Goal: Information Seeking & Learning: Learn about a topic

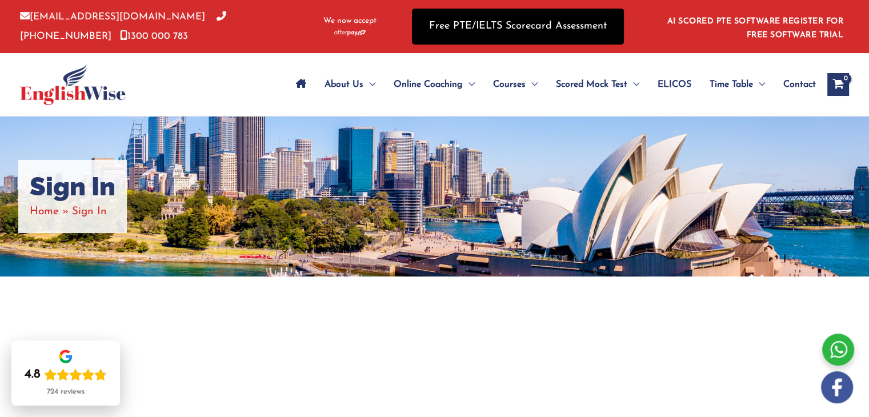
click at [537, 26] on link "Free PTE/IELTS Scorecard Assessment" at bounding box center [518, 27] width 212 height 36
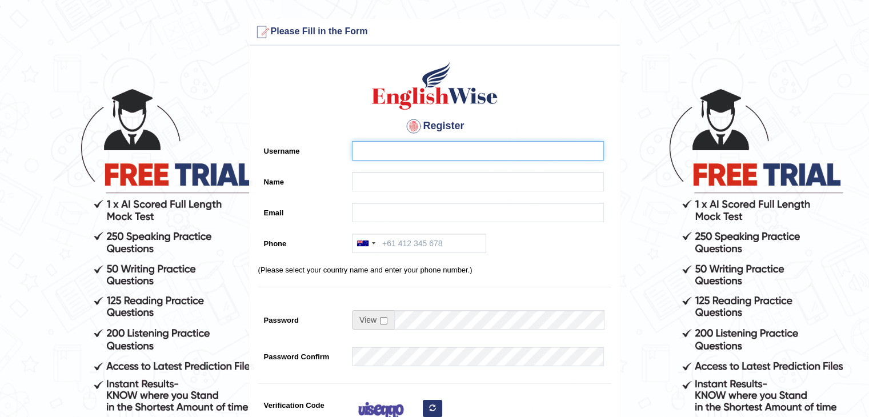
click at [380, 152] on input "Username" at bounding box center [478, 150] width 252 height 19
type input "mukti"
click at [384, 183] on input "Name" at bounding box center [478, 181] width 252 height 19
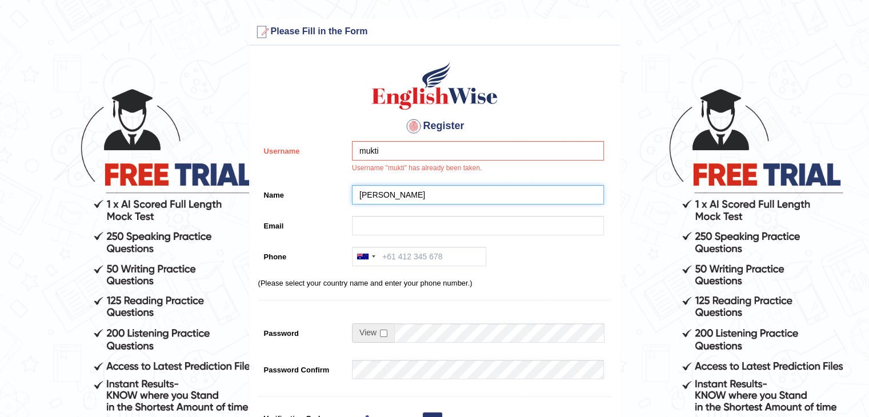
type input "mohan dhungqana"
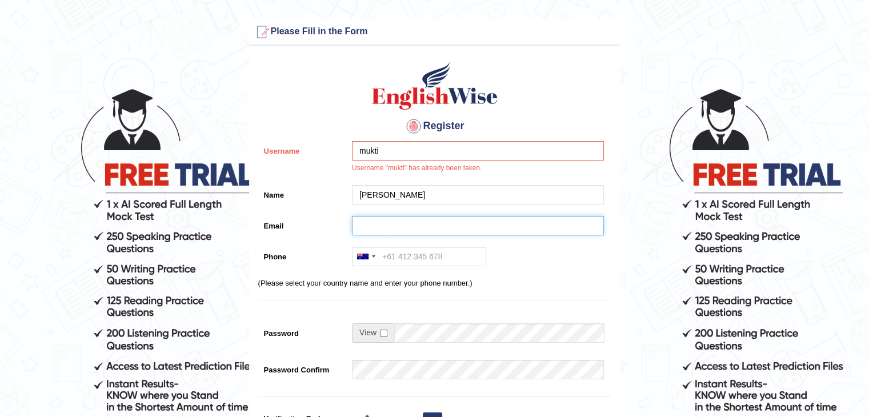
click at [391, 220] on input "Email" at bounding box center [478, 225] width 252 height 19
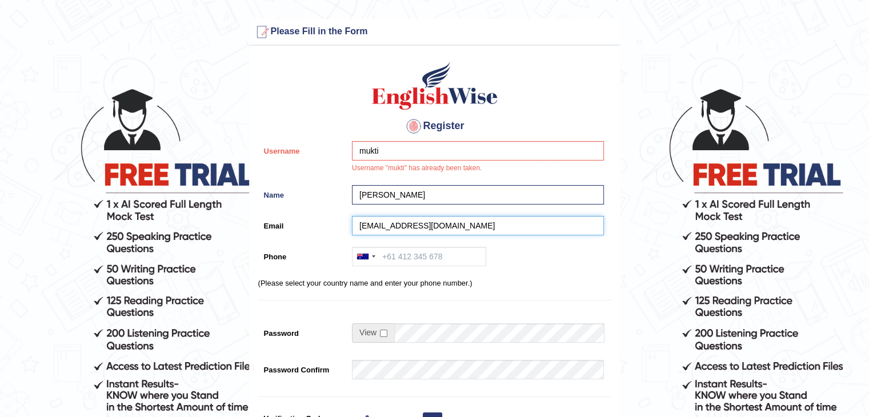
type input "muktiramdhungana1@gmail.com"
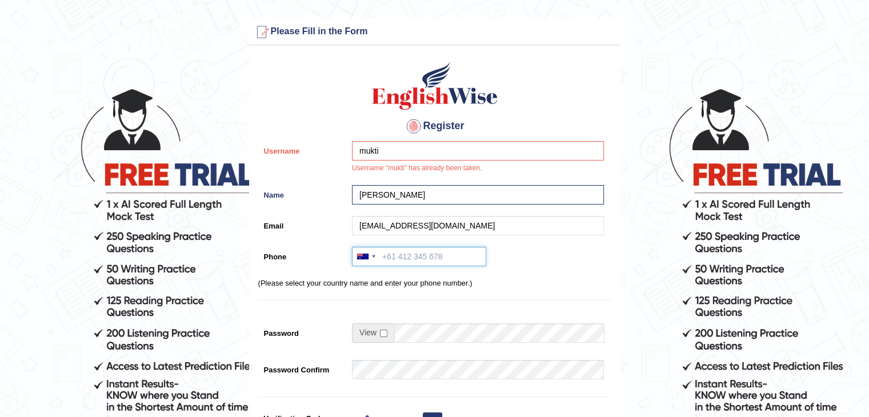
click at [397, 259] on input "Phone" at bounding box center [419, 256] width 134 height 19
click at [372, 256] on div at bounding box center [373, 257] width 3 height 2
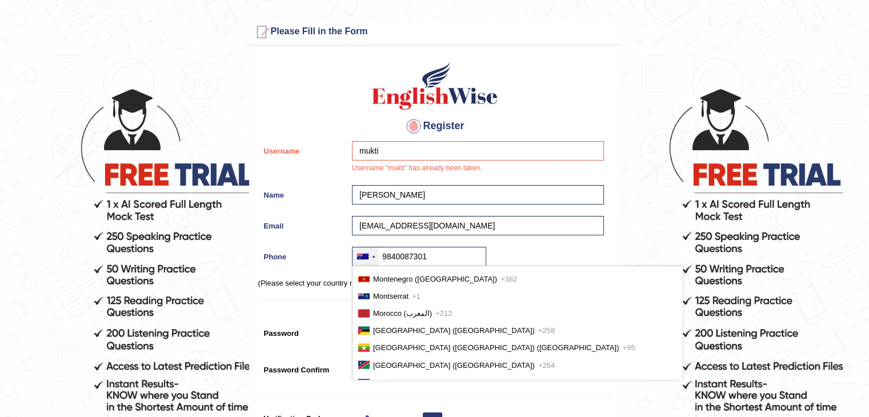
scroll to position [2653, 0]
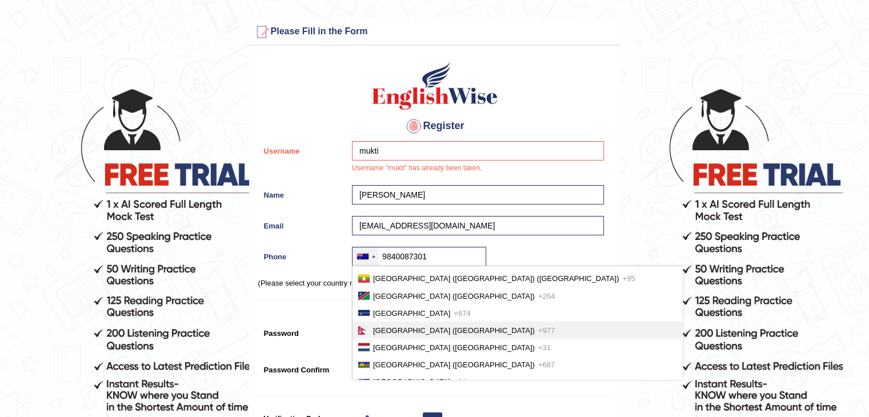
click at [384, 322] on li "Nepal (नेपाल) +977" at bounding box center [518, 330] width 330 height 17
type input "+9779840087301"
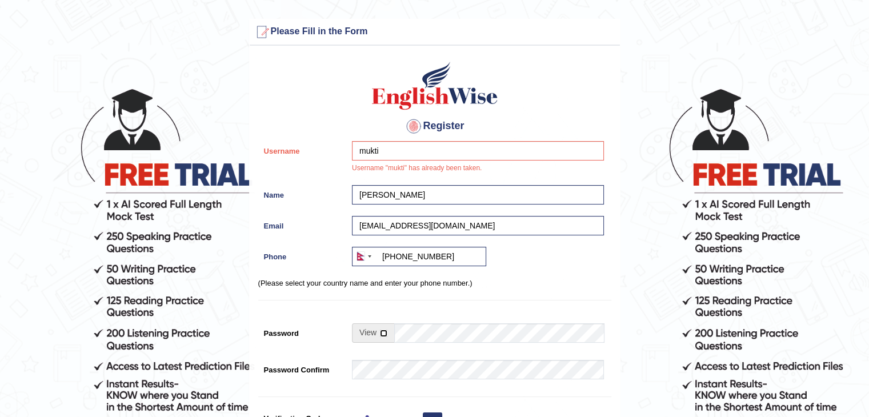
click at [386, 330] on input "checkbox" at bounding box center [383, 333] width 7 height 7
checkbox input "true"
click at [424, 336] on input "Password" at bounding box center [499, 333] width 210 height 19
type input "arush@123"
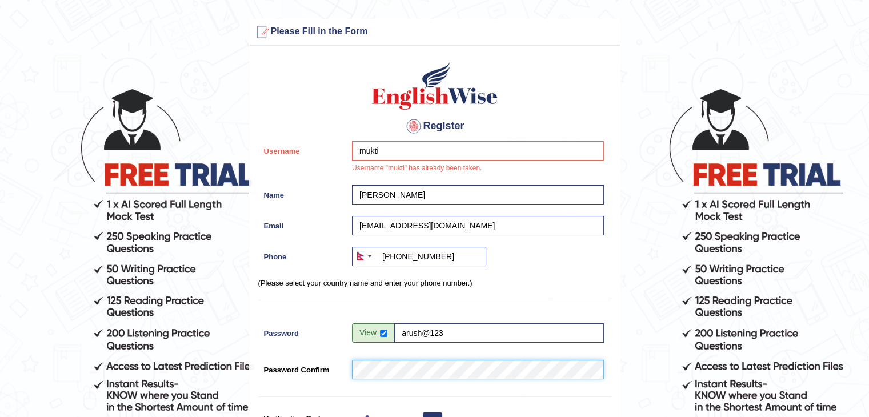
scroll to position [265, 0]
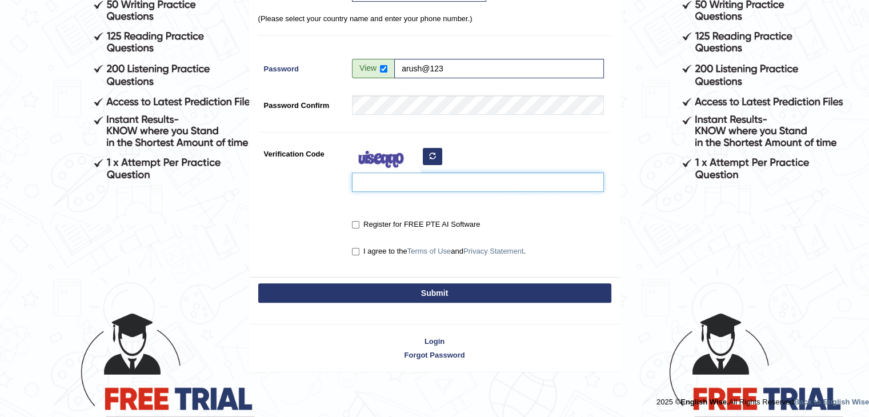
click at [406, 182] on input "Verification Code" at bounding box center [478, 182] width 252 height 19
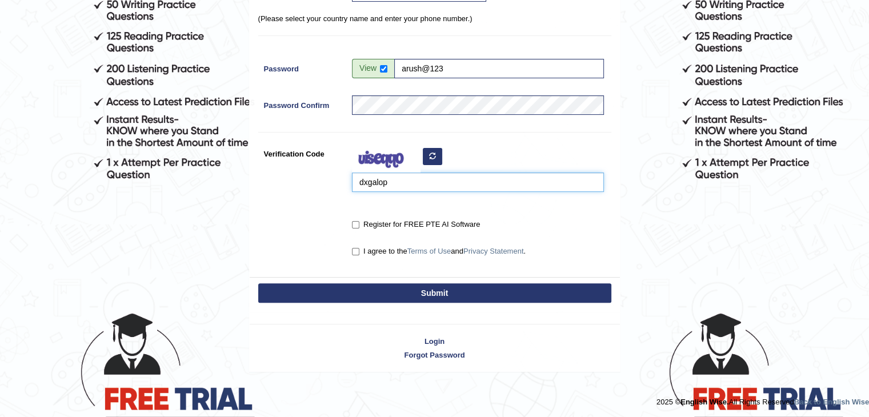
type input "dxgalop"
drag, startPoint x: 352, startPoint y: 218, endPoint x: 357, endPoint y: 223, distance: 6.9
click at [357, 223] on label "Register for FREE PTE AI Software" at bounding box center [416, 224] width 128 height 11
click at [357, 223] on input "Register for FREE PTE AI Software" at bounding box center [355, 224] width 7 height 7
checkbox input "true"
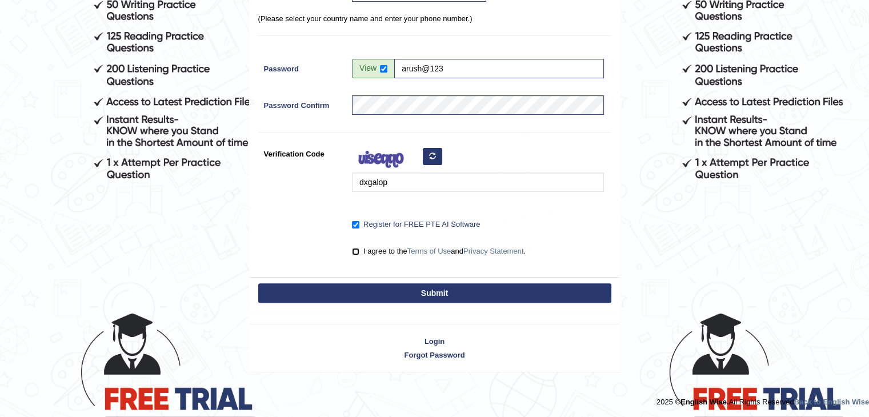
click at [357, 248] on input "I agree to the Terms of Use and Privacy Statement ." at bounding box center [355, 251] width 7 height 7
checkbox input "true"
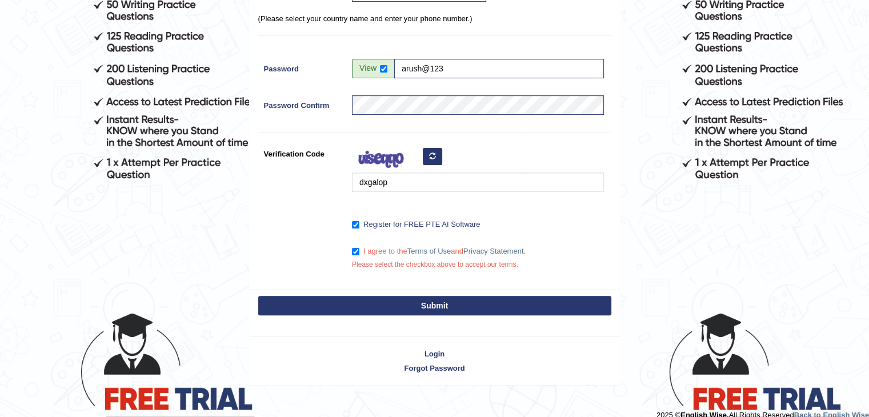
click at [412, 304] on button "Submit" at bounding box center [434, 305] width 353 height 19
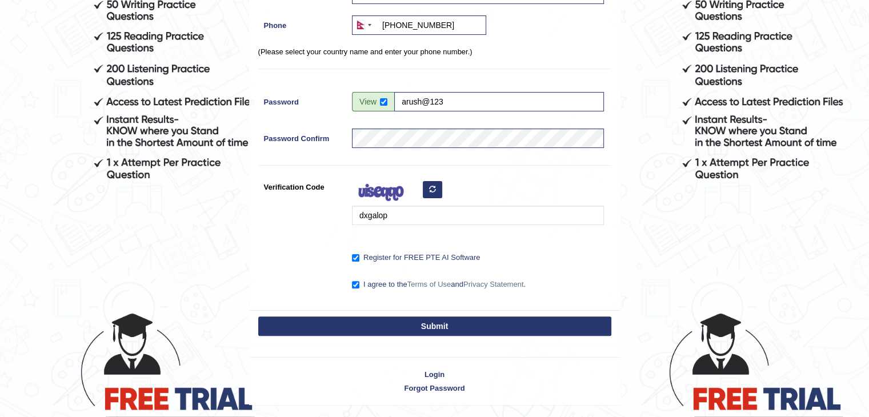
scroll to position [174, 0]
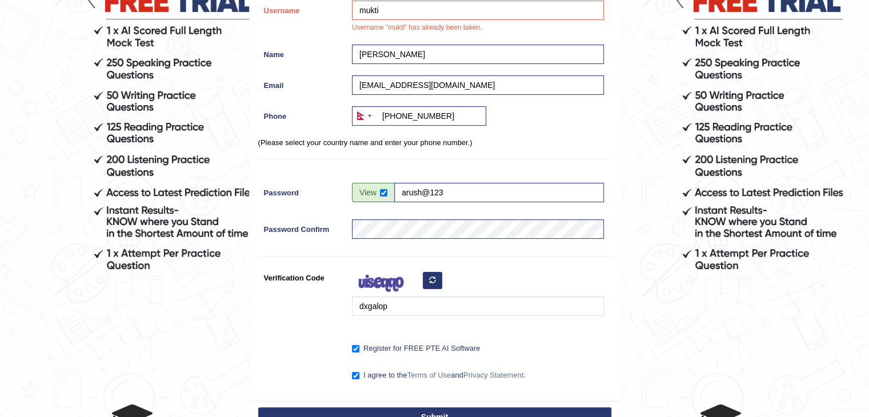
click at [461, 415] on button "Submit" at bounding box center [434, 417] width 353 height 19
click at [390, 11] on input "mukti" at bounding box center [478, 10] width 252 height 19
click at [420, 414] on button "Submit" at bounding box center [434, 417] width 353 height 19
click at [436, 5] on input "muktiram dhungana" at bounding box center [478, 10] width 252 height 19
type input "m"
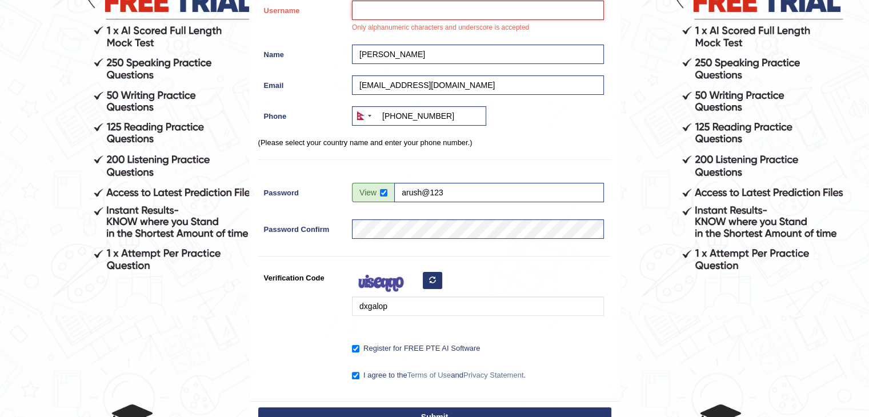
type input "M"
click at [406, 408] on button "Submit" at bounding box center [434, 417] width 353 height 19
click at [388, 12] on input "mohan" at bounding box center [478, 10] width 252 height 19
type input "m"
type input "Muktiram"
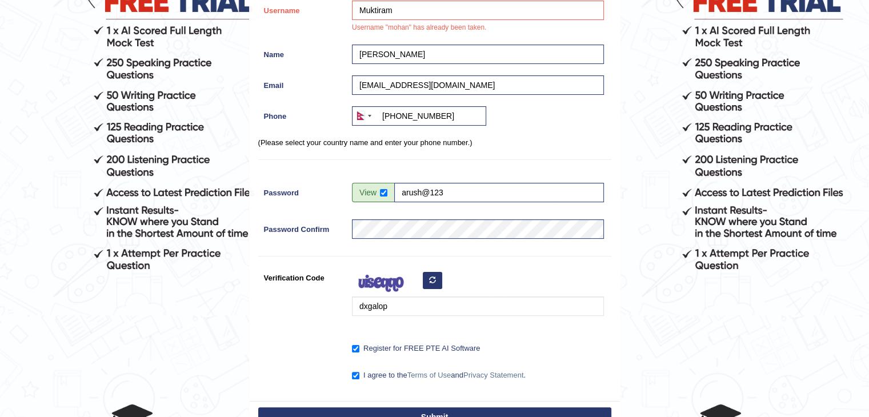
click at [426, 412] on button "Submit" at bounding box center [434, 417] width 353 height 19
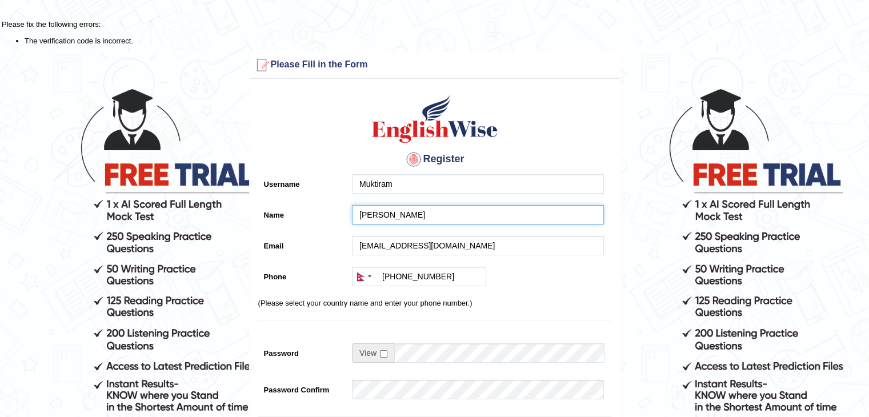
click at [444, 218] on input "mohan dhungqana" at bounding box center [478, 214] width 252 height 19
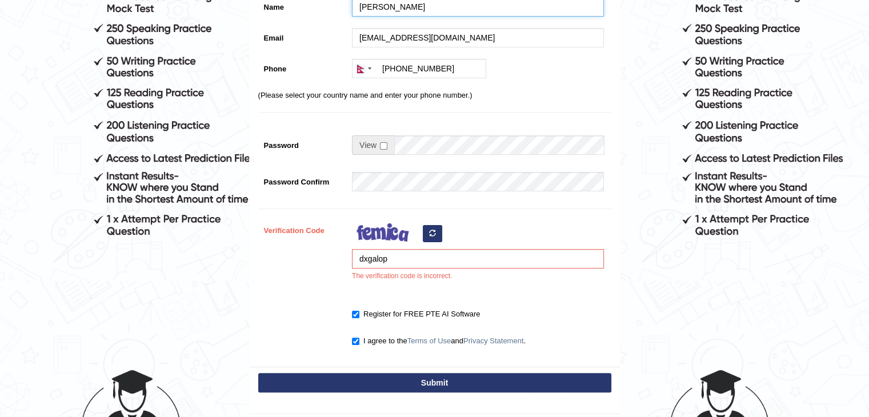
scroll to position [215, 0]
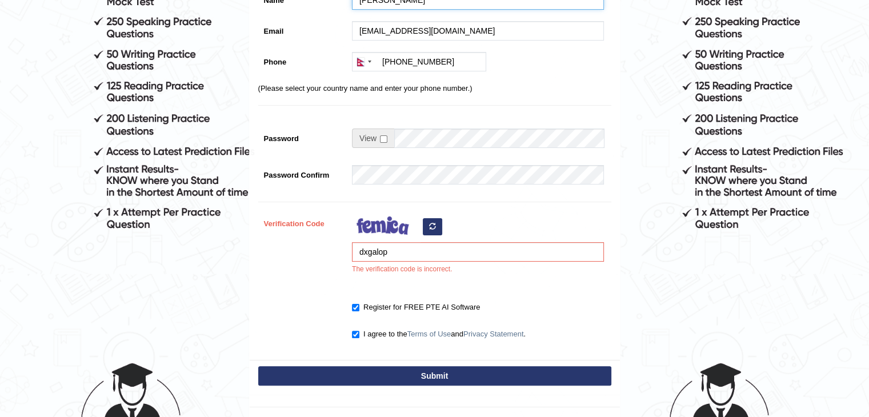
type input "[PERSON_NAME]"
click at [429, 224] on icon "button" at bounding box center [432, 226] width 7 height 7
click at [389, 256] on input "dxgalop" at bounding box center [478, 251] width 252 height 19
type input "d"
type input "pwuwut"
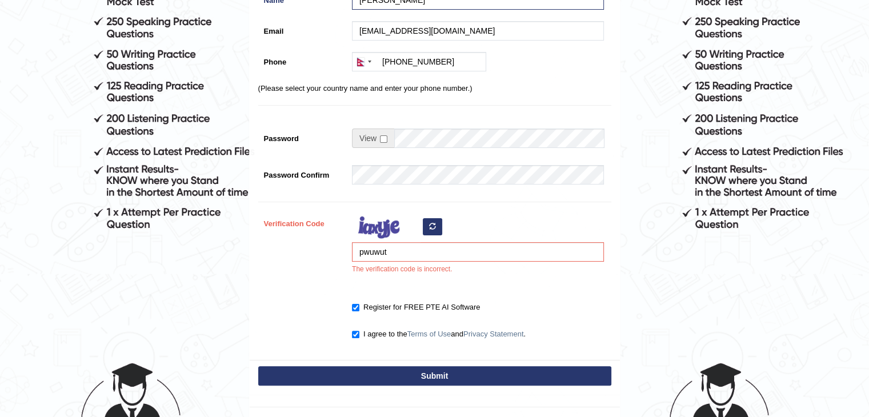
click at [437, 374] on button "Submit" at bounding box center [434, 375] width 353 height 19
type input "+9779840087301"
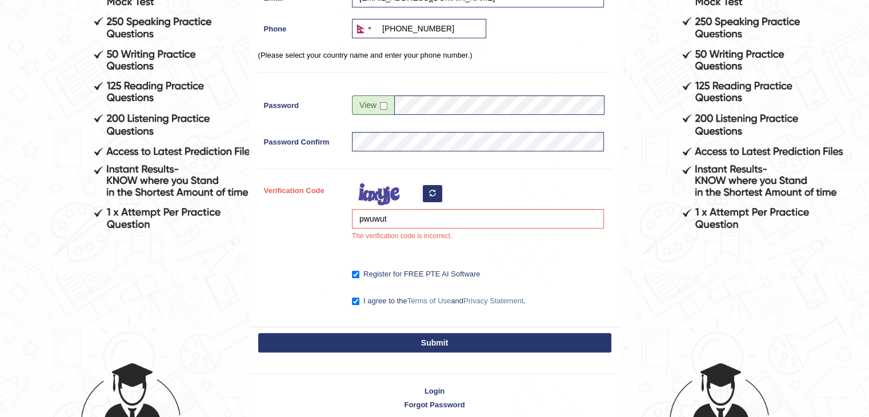
scroll to position [182, 0]
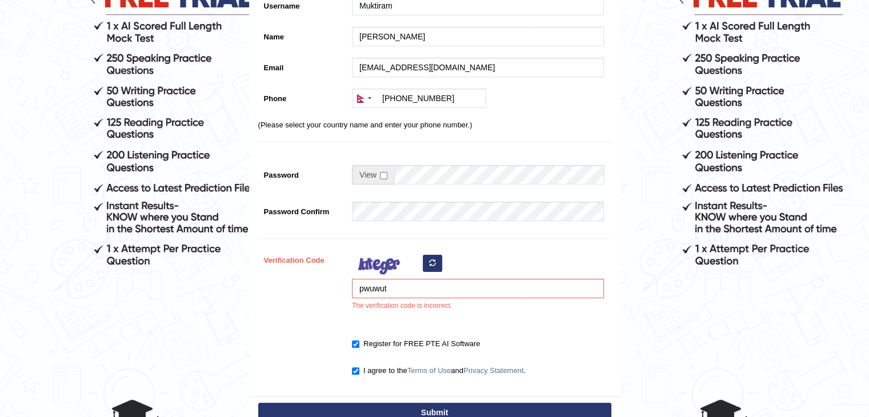
scroll to position [178, 0]
click at [433, 264] on icon "button" at bounding box center [432, 263] width 7 height 7
click at [392, 281] on input "pwuwut" at bounding box center [478, 288] width 252 height 19
type input "p"
type input "bidunuk"
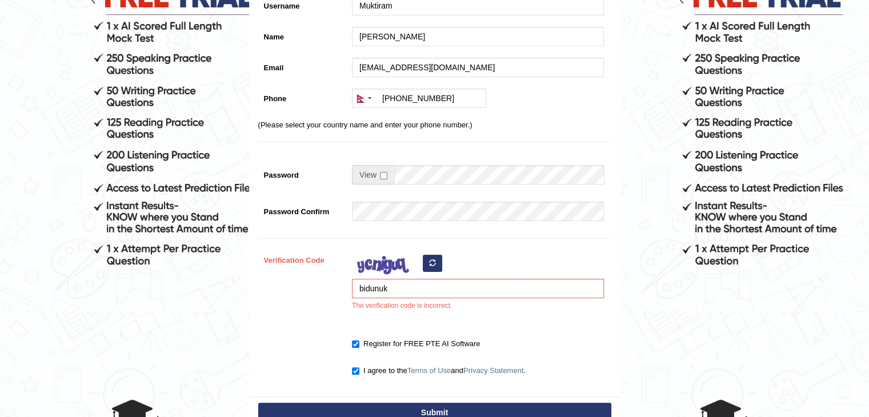
click at [400, 415] on button "Submit" at bounding box center [434, 412] width 353 height 19
type input "[PHONE_NUMBER]"
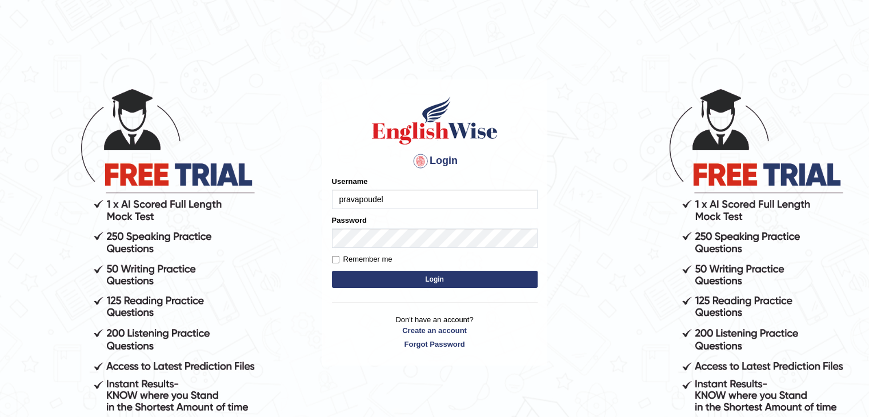
click at [397, 197] on input "pravapoudel" at bounding box center [435, 199] width 206 height 19
type input "p"
type input "muktiram"
click at [359, 281] on button "Login" at bounding box center [435, 279] width 206 height 17
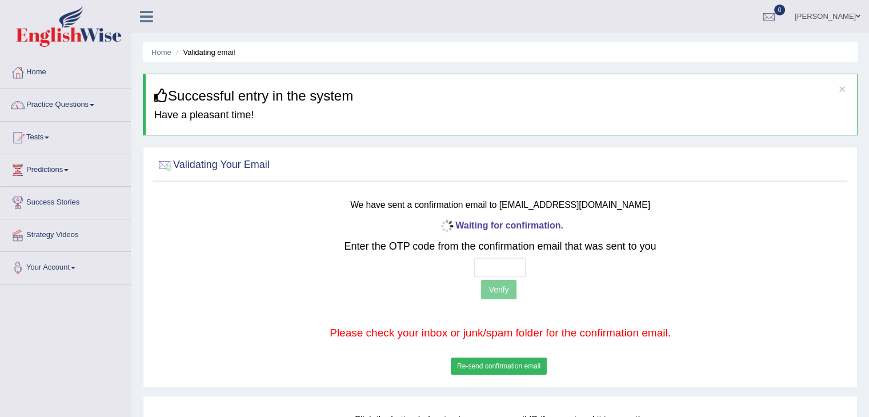
click at [512, 364] on button "Re-send confirmation email" at bounding box center [499, 366] width 96 height 17
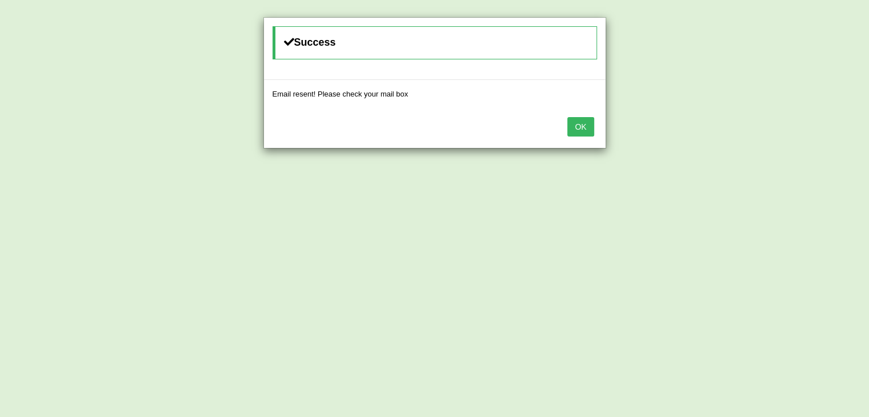
click at [585, 122] on button "OK" at bounding box center [581, 126] width 26 height 19
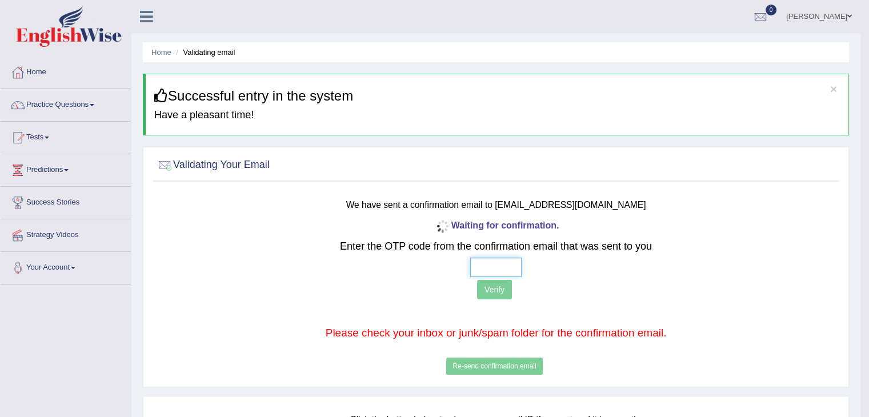
click at [502, 269] on input "text" at bounding box center [495, 267] width 51 height 19
type input "1 7 4 2"
click at [494, 289] on button "Verify" at bounding box center [494, 289] width 35 height 19
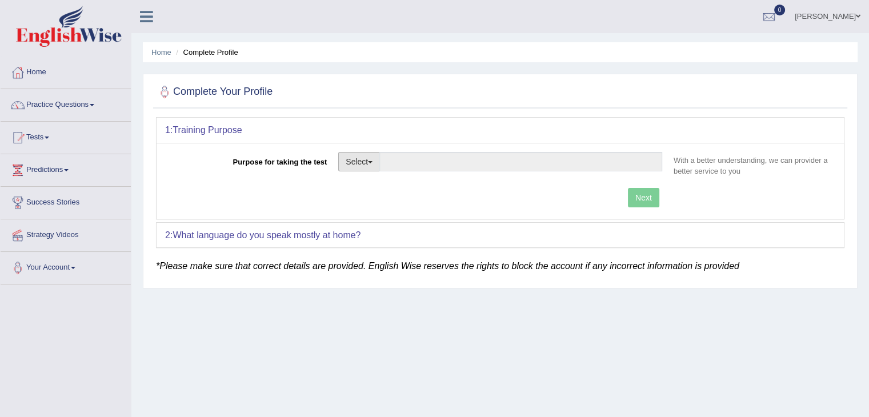
click at [373, 161] on span "button" at bounding box center [370, 162] width 5 height 2
click at [384, 186] on link "Student Visa" at bounding box center [390, 186] width 102 height 15
type input "Student Visa"
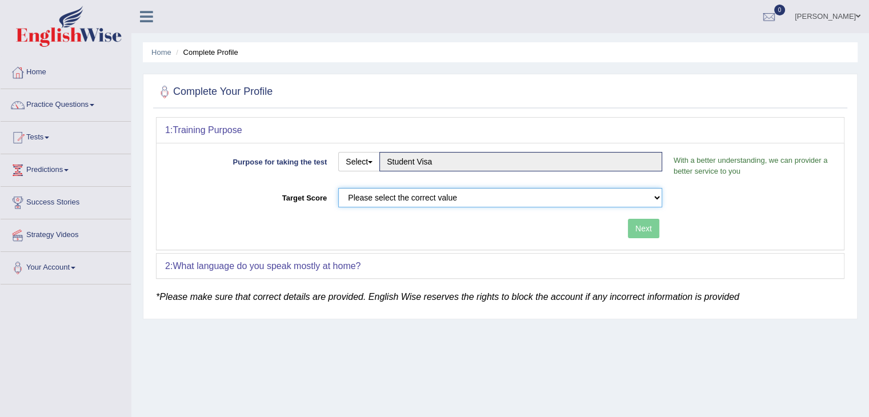
click at [468, 191] on select "Please select the correct value 50 (6 bands) 58 (6.5 bands) 65 (7 bands) 79 (8 …" at bounding box center [500, 197] width 324 height 19
select select "65"
click at [338, 188] on select "Please select the correct value 50 (6 bands) 58 (6.5 bands) 65 (7 bands) 79 (8 …" at bounding box center [500, 197] width 324 height 19
click at [649, 229] on button "Next" at bounding box center [643, 228] width 31 height 19
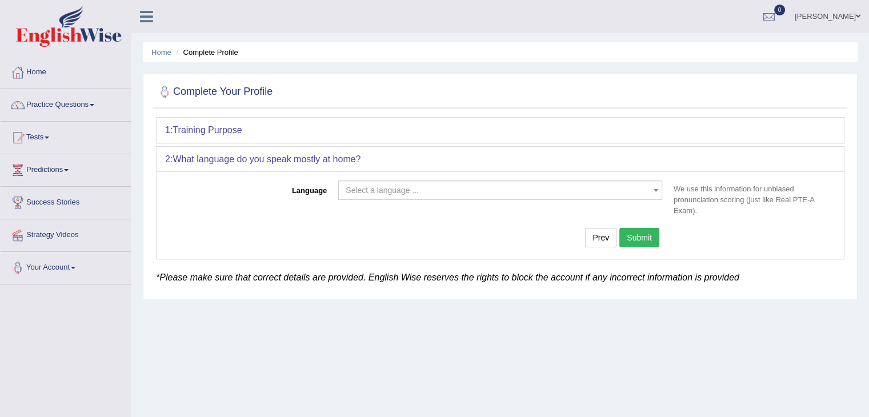
click at [656, 191] on span at bounding box center [655, 190] width 11 height 18
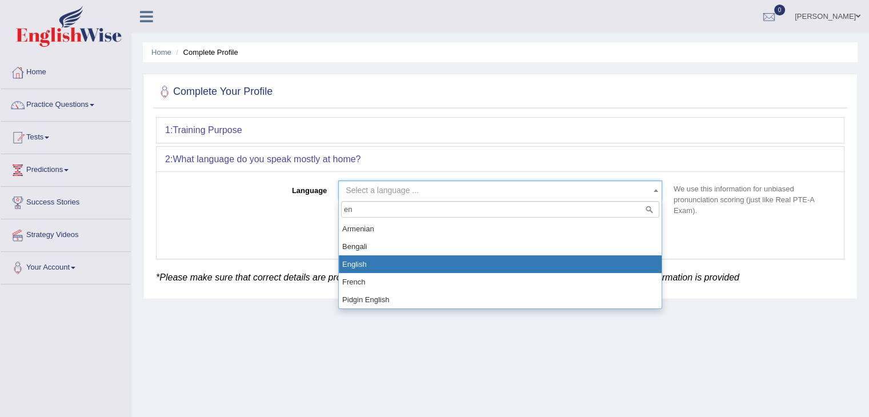
type input "en"
select select "English"
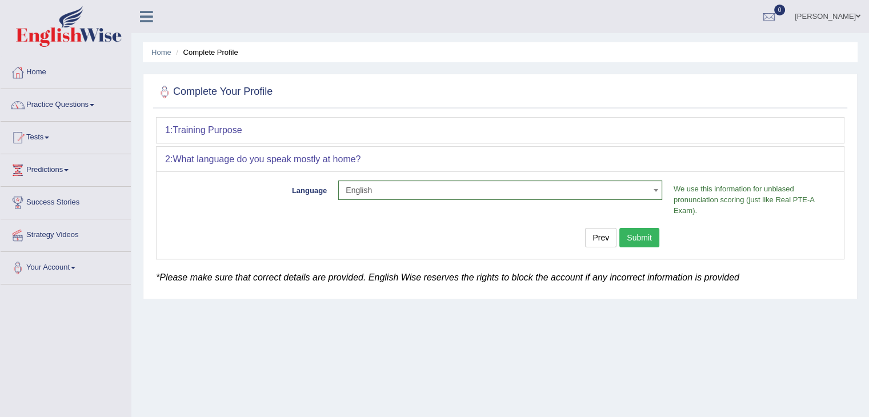
click at [642, 230] on button "Submit" at bounding box center [640, 237] width 40 height 19
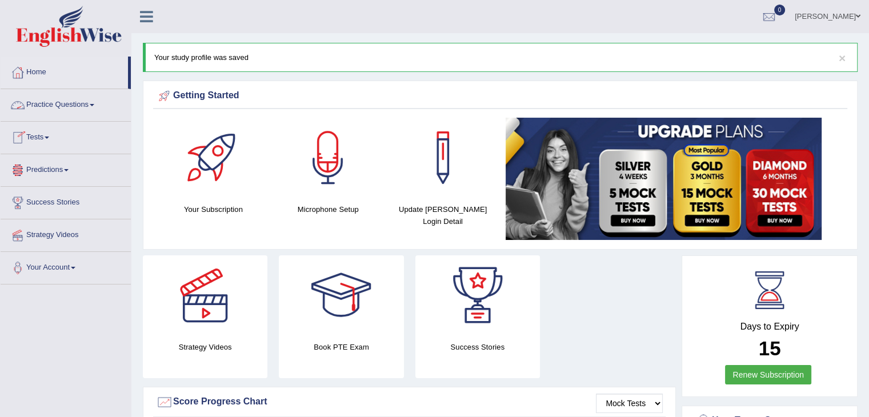
click at [53, 107] on link "Practice Questions" at bounding box center [66, 103] width 130 height 29
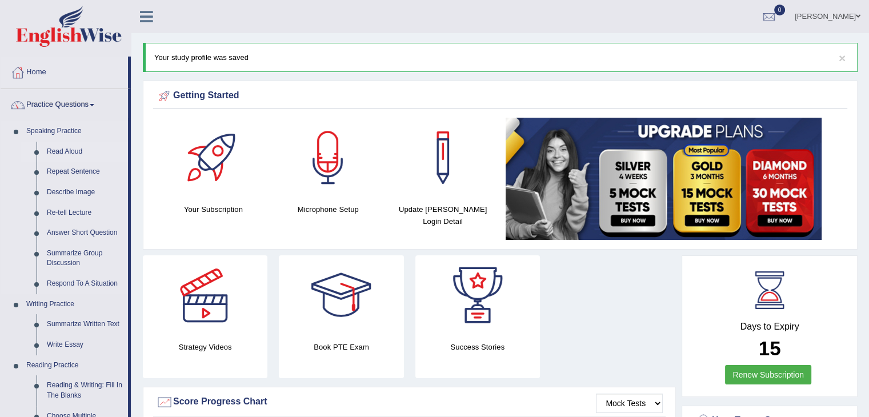
click at [78, 154] on link "Read Aloud" at bounding box center [85, 152] width 86 height 21
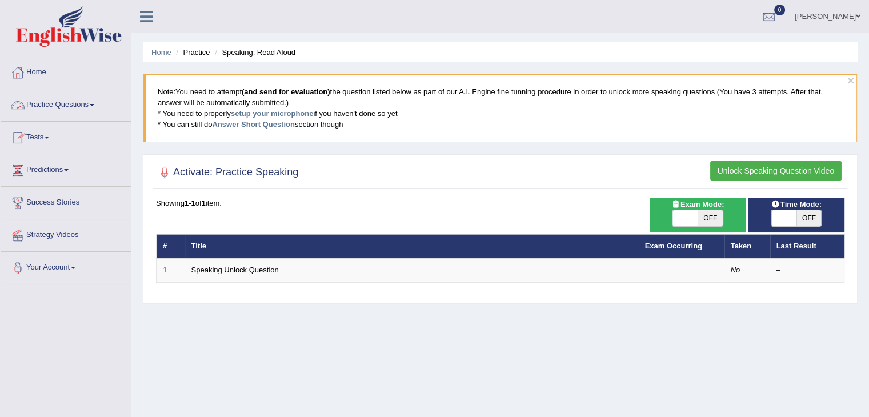
click at [57, 101] on link "Practice Questions" at bounding box center [66, 103] width 130 height 29
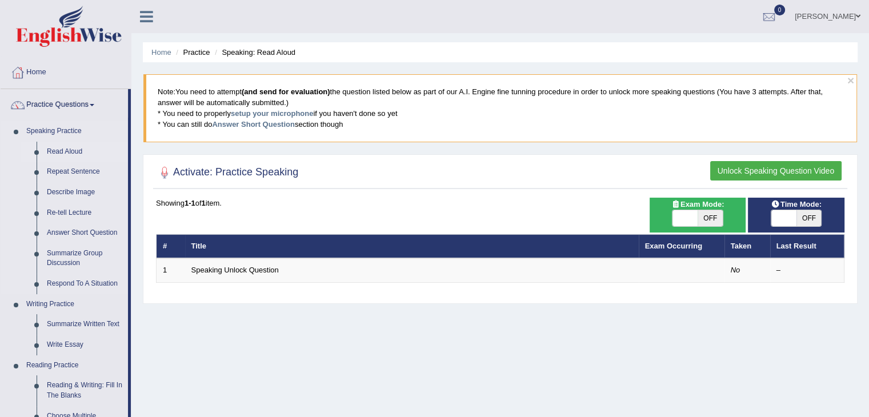
click at [60, 153] on link "Read Aloud" at bounding box center [85, 152] width 86 height 21
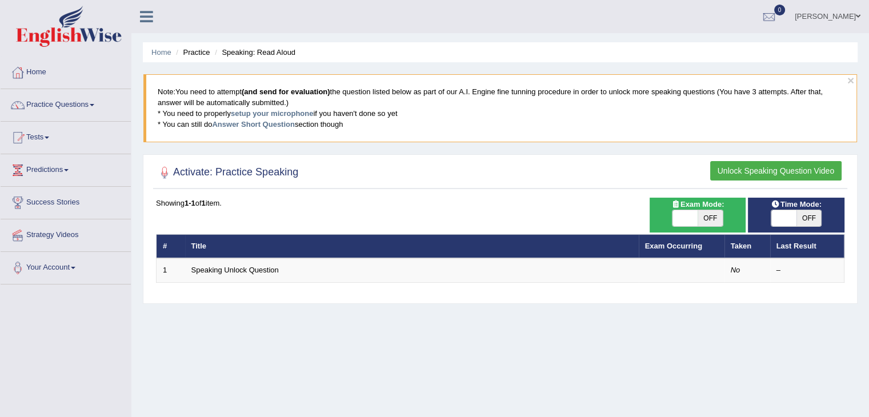
click at [760, 167] on button "Unlock Speaking Question Video" at bounding box center [776, 170] width 131 height 19
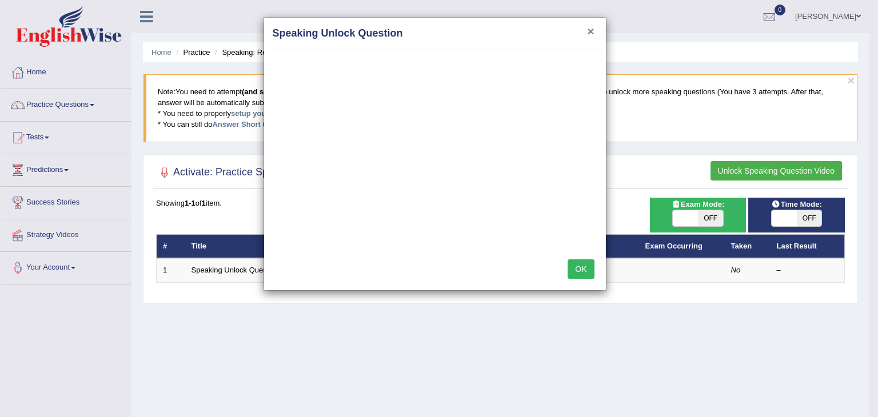
click at [589, 29] on button "×" at bounding box center [590, 31] width 7 height 12
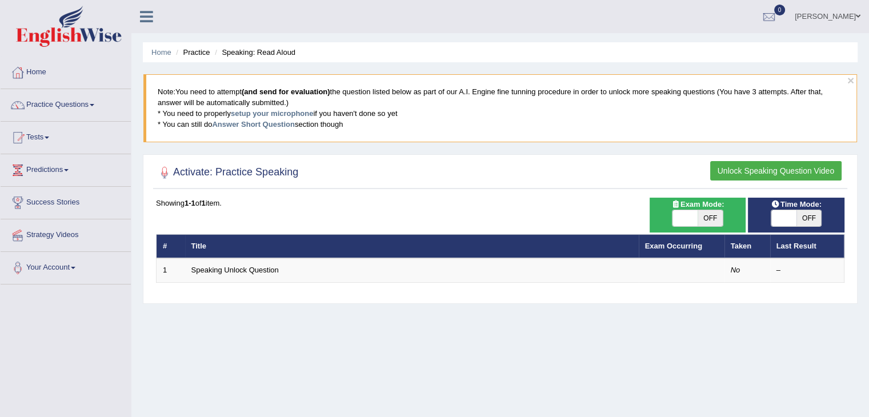
click at [805, 219] on span "OFF" at bounding box center [809, 218] width 25 height 16
checkbox input "true"
click at [805, 219] on div "ON OFF" at bounding box center [809, 218] width 75 height 16
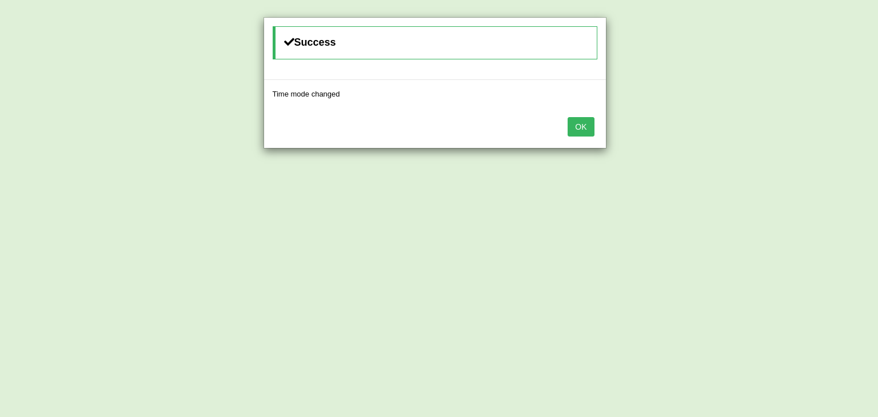
click at [577, 123] on button "OK" at bounding box center [581, 126] width 26 height 19
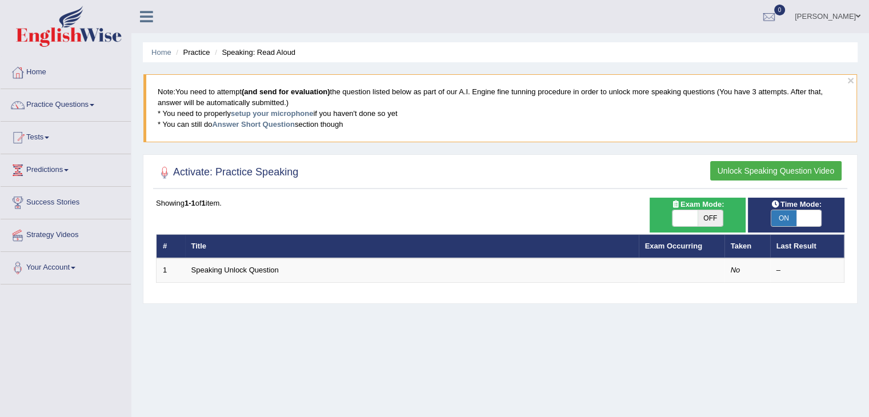
click at [201, 58] on li "Practice" at bounding box center [191, 52] width 37 height 11
click at [159, 55] on link "Home" at bounding box center [161, 52] width 20 height 9
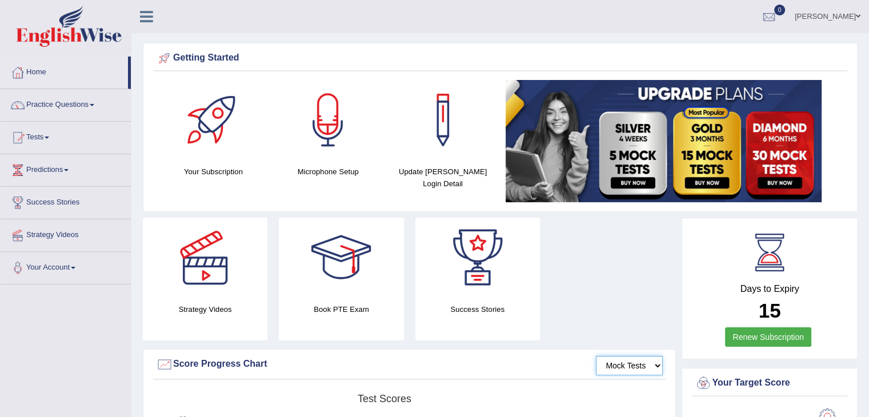
click at [638, 366] on select "Mock Tests" at bounding box center [629, 365] width 67 height 19
click at [661, 366] on select "Mock Tests" at bounding box center [629, 365] width 67 height 19
drag, startPoint x: 661, startPoint y: 366, endPoint x: 634, endPoint y: 409, distance: 50.4
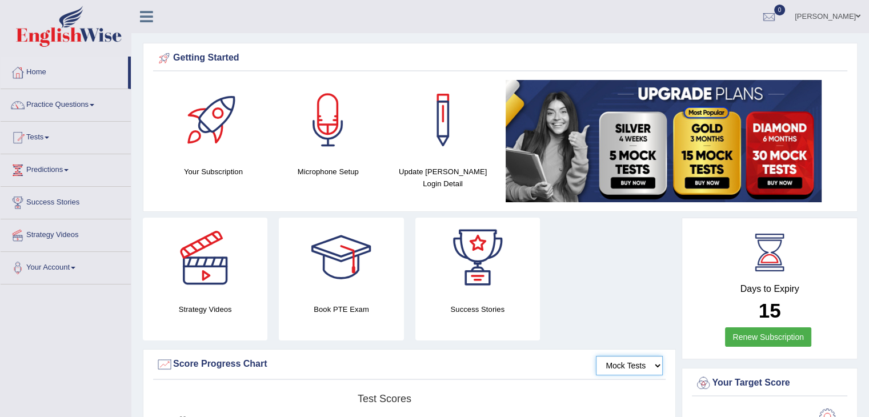
click at [597, 356] on select "Mock Tests" at bounding box center [629, 365] width 67 height 19
click at [67, 101] on link "Practice Questions" at bounding box center [66, 103] width 130 height 29
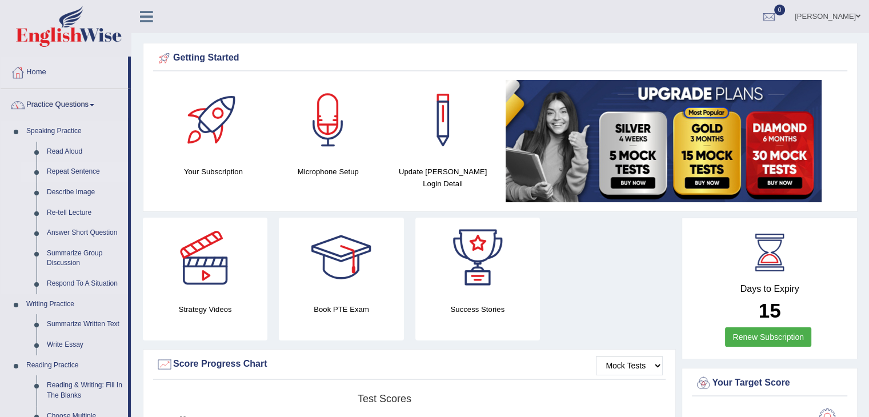
click at [69, 168] on link "Repeat Sentence" at bounding box center [85, 172] width 86 height 21
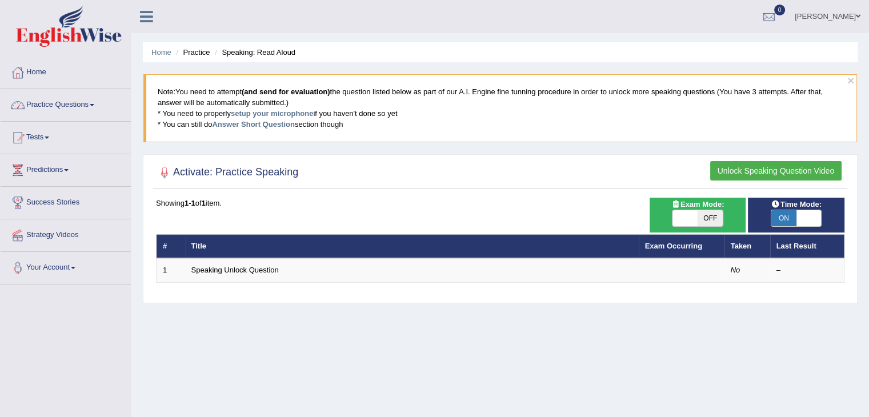
click at [57, 106] on link "Practice Questions" at bounding box center [66, 103] width 130 height 29
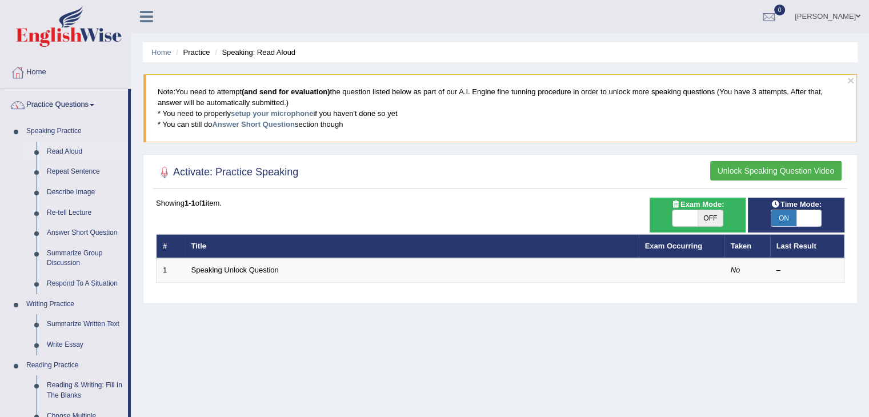
click at [57, 153] on link "Read Aloud" at bounding box center [85, 152] width 86 height 21
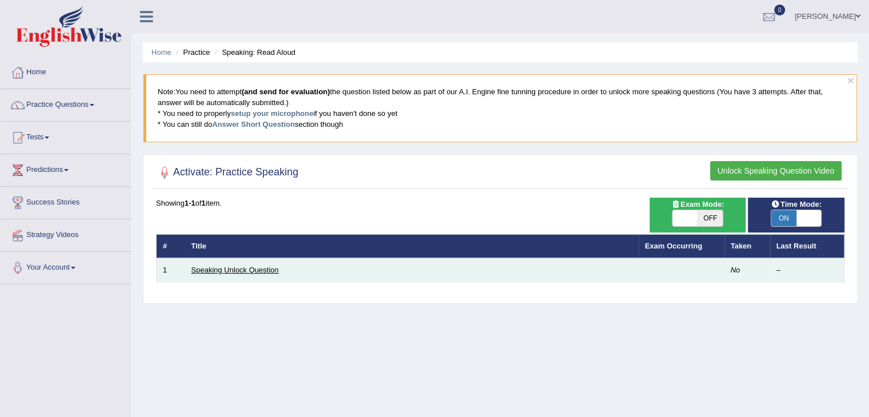
click at [225, 272] on link "Speaking Unlock Question" at bounding box center [234, 270] width 87 height 9
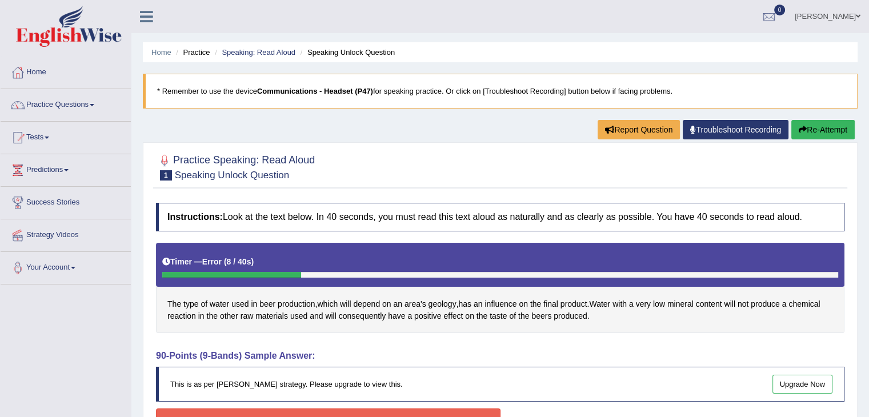
scroll to position [183, 0]
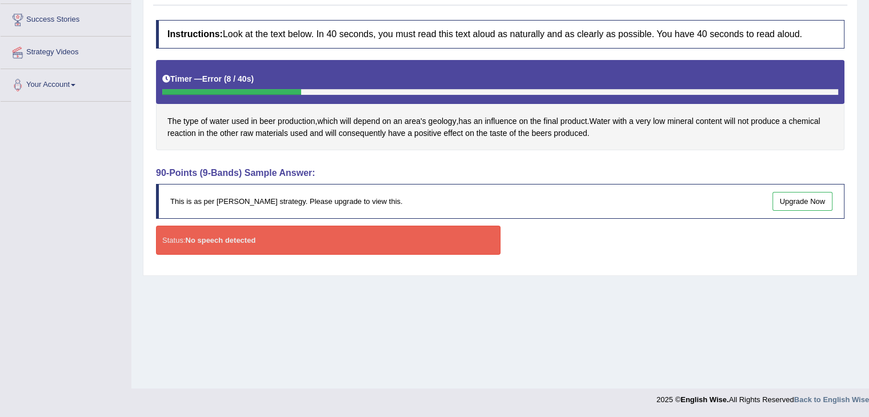
click at [352, 248] on div "Status: No speech detected" at bounding box center [328, 240] width 345 height 29
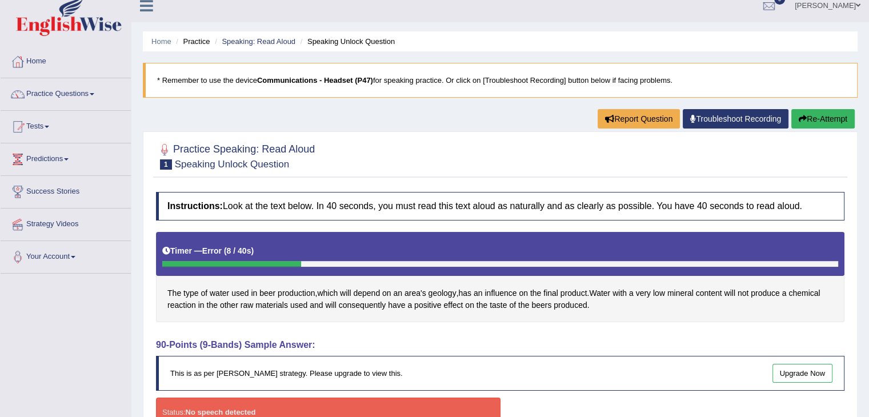
scroll to position [0, 0]
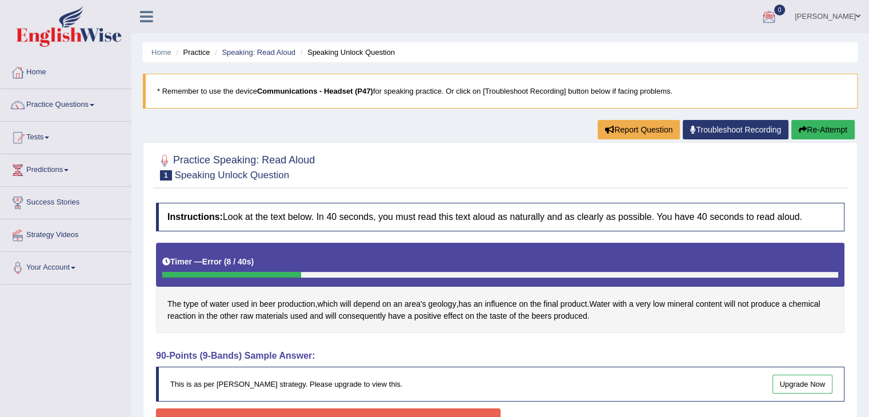
click at [151, 54] on ul "Home Practice Speaking: Read Aloud Speaking Unlock Question" at bounding box center [500, 52] width 715 height 20
click at [161, 51] on link "Home" at bounding box center [161, 52] width 20 height 9
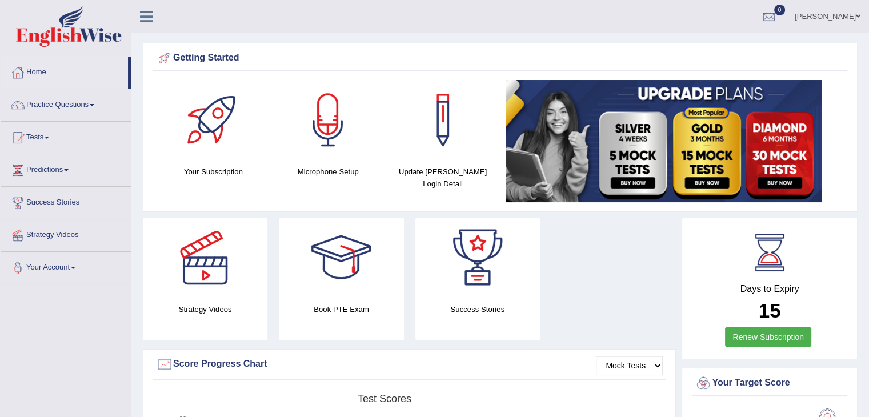
click at [329, 174] on h4 "Microphone Setup" at bounding box center [328, 172] width 103 height 12
click at [330, 151] on div at bounding box center [328, 120] width 80 height 80
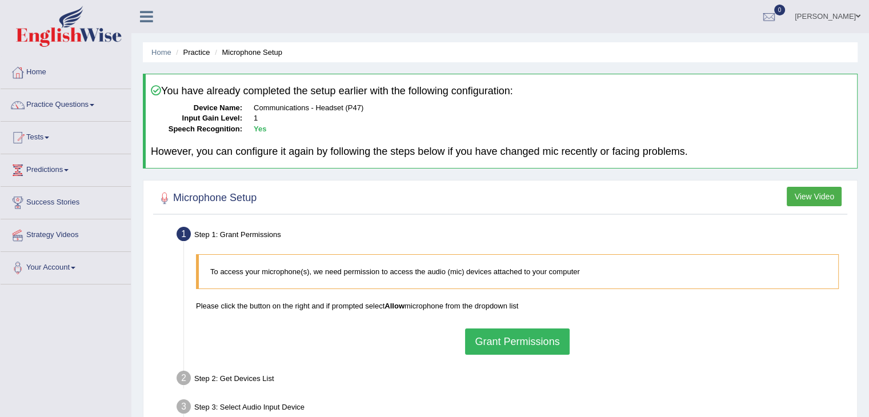
click at [492, 341] on button "Grant Permissions" at bounding box center [517, 342] width 104 height 26
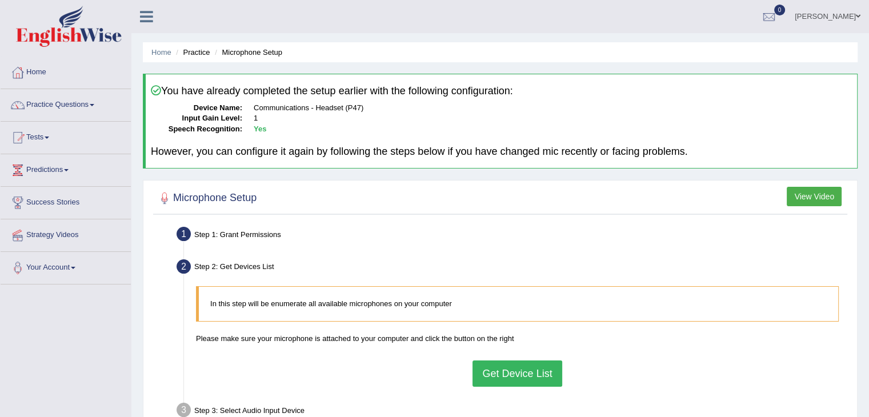
click at [507, 370] on button "Get Device List" at bounding box center [517, 374] width 89 height 26
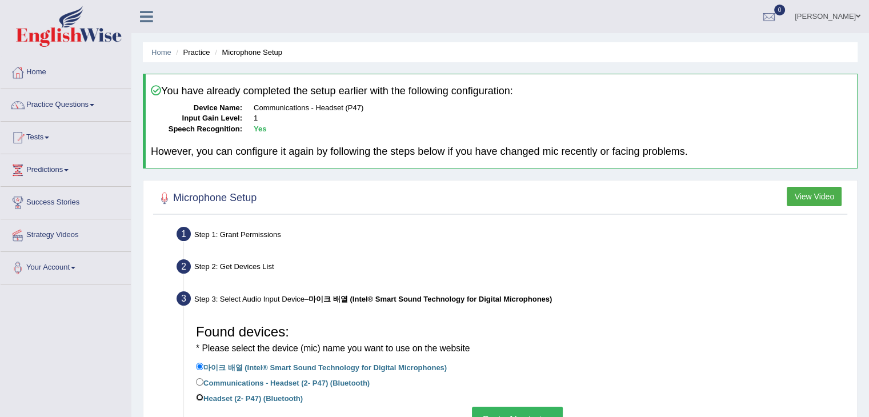
click at [196, 397] on input "Headset (2- P47) (Bluetooth)" at bounding box center [199, 397] width 7 height 7
radio input "true"
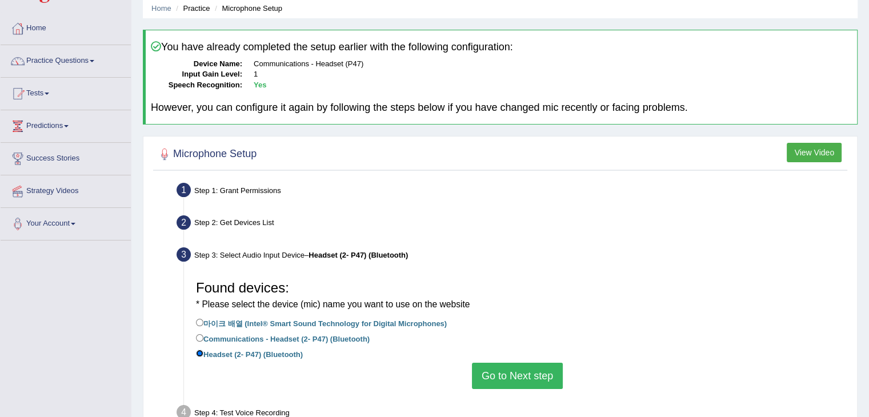
scroll to position [53, 0]
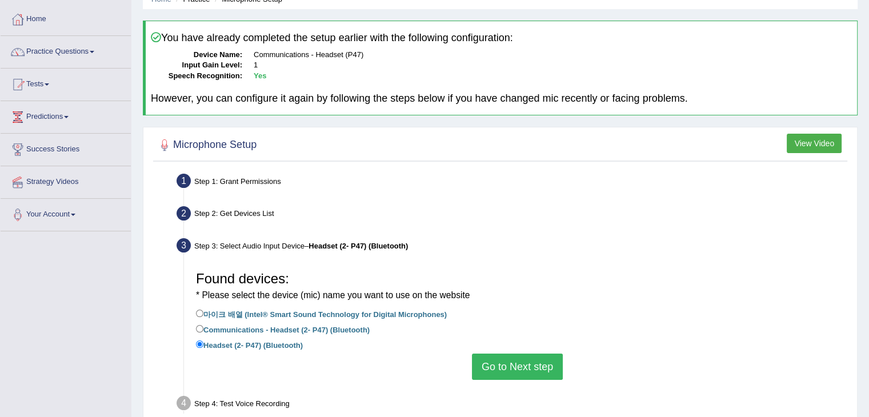
click at [538, 360] on button "Go to Next step" at bounding box center [517, 367] width 91 height 26
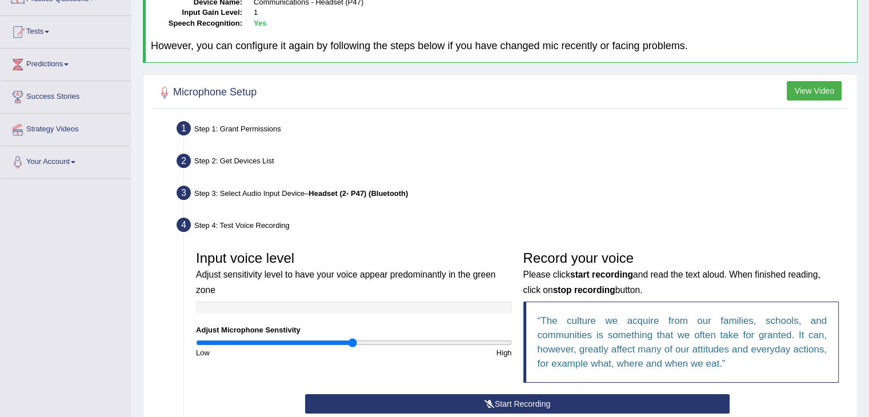
scroll to position [107, 0]
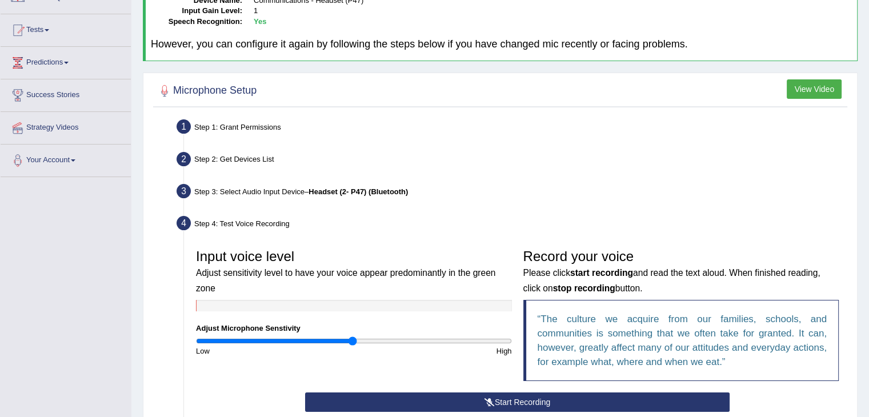
click at [577, 396] on button "Start Recording" at bounding box center [517, 402] width 425 height 19
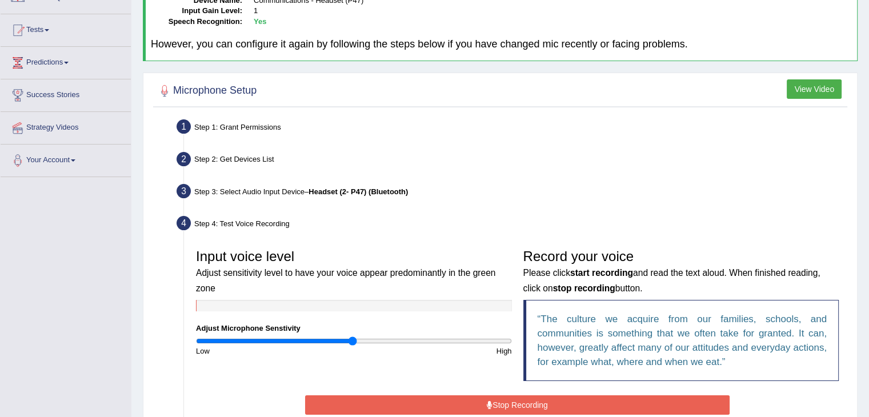
drag, startPoint x: 577, startPoint y: 396, endPoint x: 579, endPoint y: 406, distance: 10.5
click at [579, 406] on button "Stop Recording" at bounding box center [517, 405] width 425 height 19
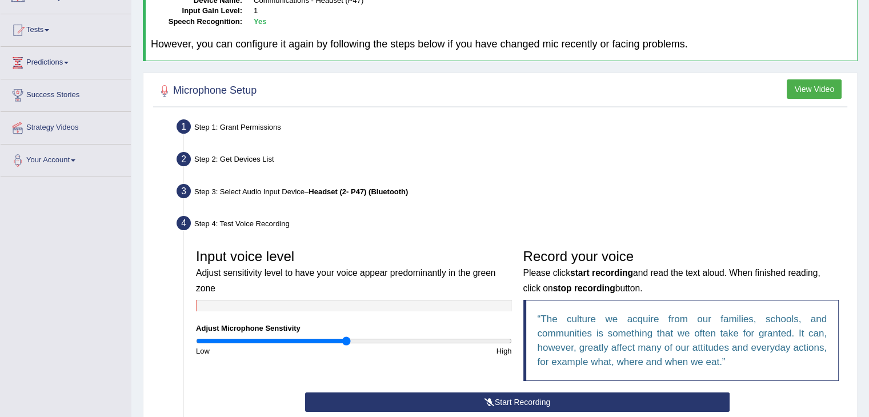
click at [345, 343] on input "range" at bounding box center [354, 341] width 316 height 9
click at [512, 402] on button "Start Recording" at bounding box center [517, 402] width 425 height 19
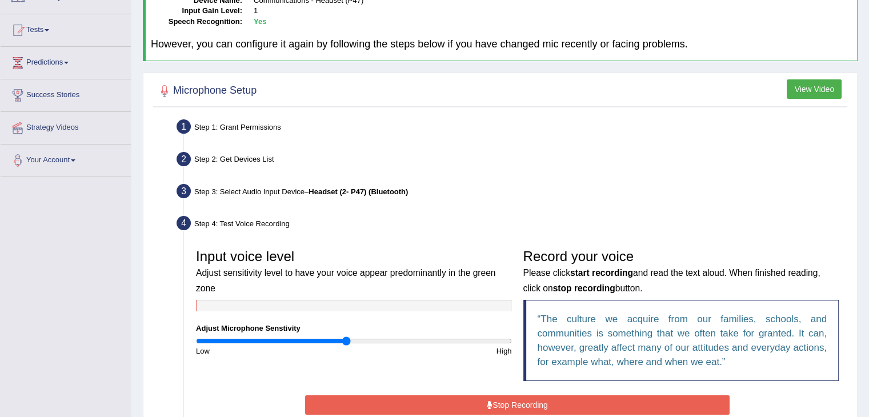
click at [495, 398] on button "Stop Recording" at bounding box center [517, 405] width 425 height 19
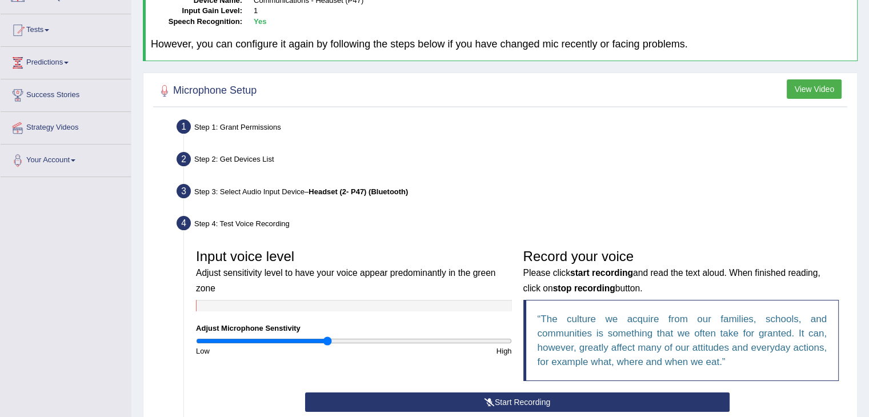
click at [328, 341] on input "range" at bounding box center [354, 341] width 316 height 9
type input "0.72"
click at [308, 341] on input "range" at bounding box center [354, 341] width 316 height 9
click at [500, 401] on button "Start Recording" at bounding box center [517, 402] width 425 height 19
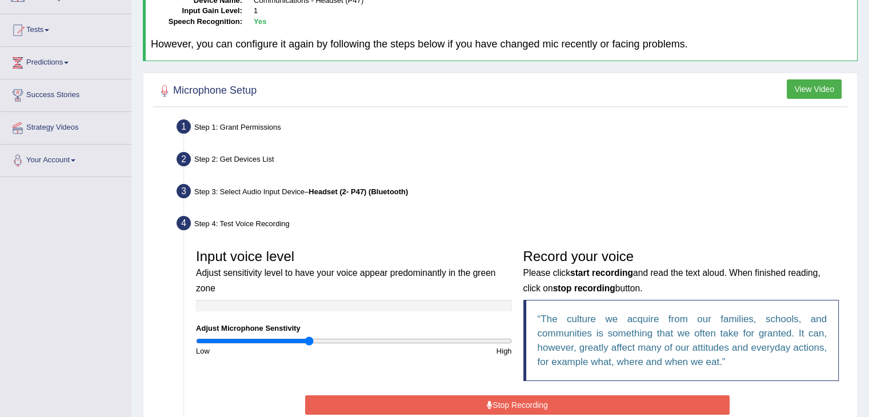
click at [500, 401] on button "Stop Recording" at bounding box center [517, 405] width 425 height 19
